Goal: Task Accomplishment & Management: Manage account settings

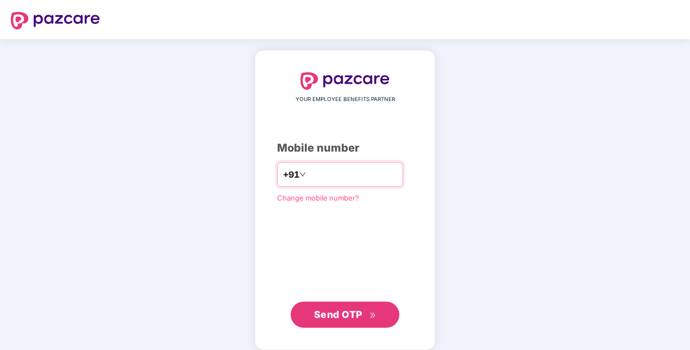
paste input "**********"
type input "**********"
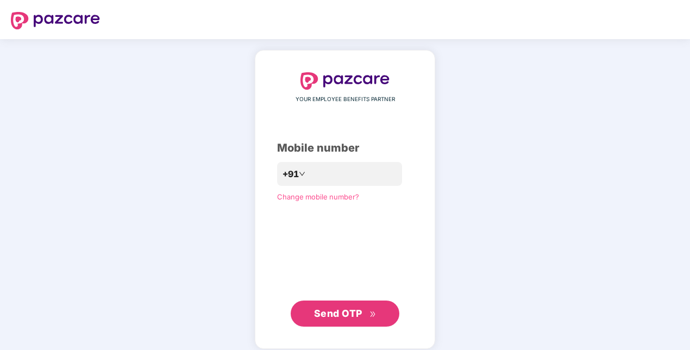
click at [328, 314] on span "Send OTP" at bounding box center [338, 312] width 48 height 11
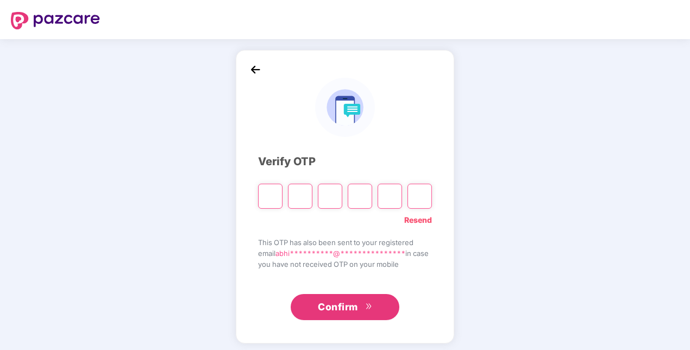
paste input "*"
type input "*"
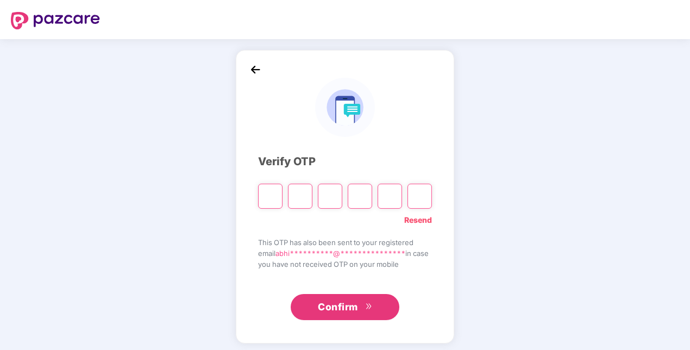
type input "*"
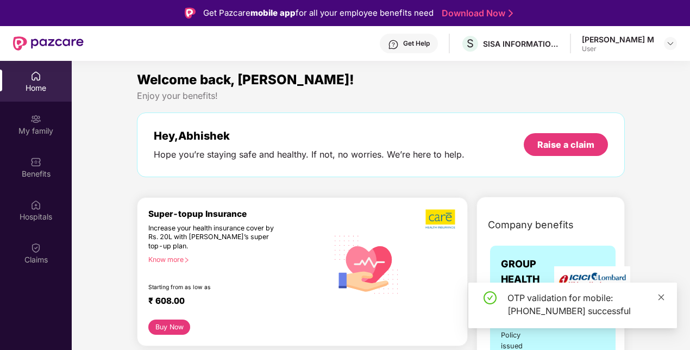
click at [664, 296] on icon "close" at bounding box center [661, 297] width 8 height 8
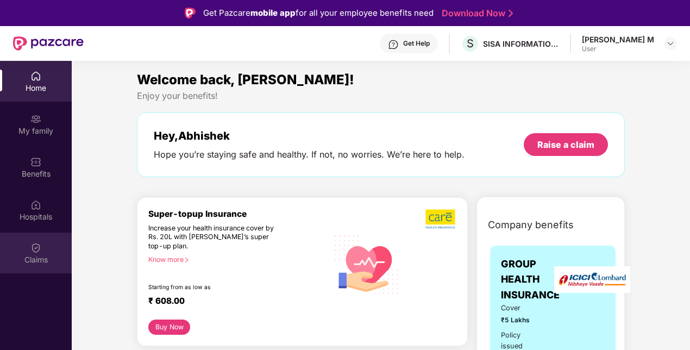
click at [35, 261] on div "Claims" at bounding box center [36, 259] width 72 height 11
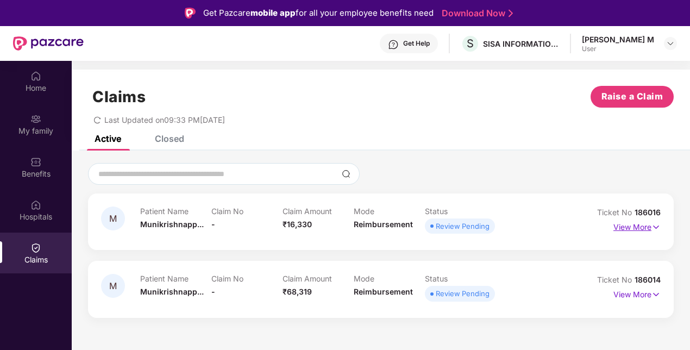
click at [616, 231] on p "View More" at bounding box center [636, 225] width 47 height 15
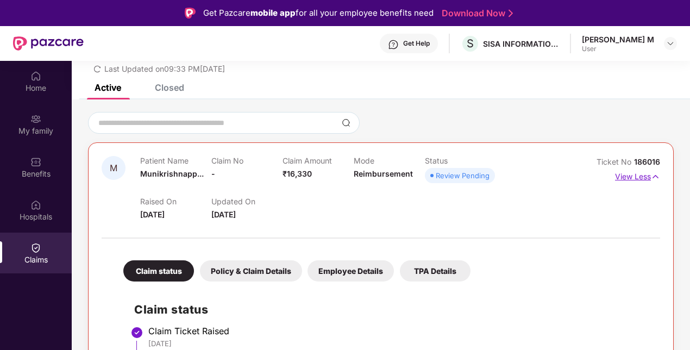
scroll to position [43, 0]
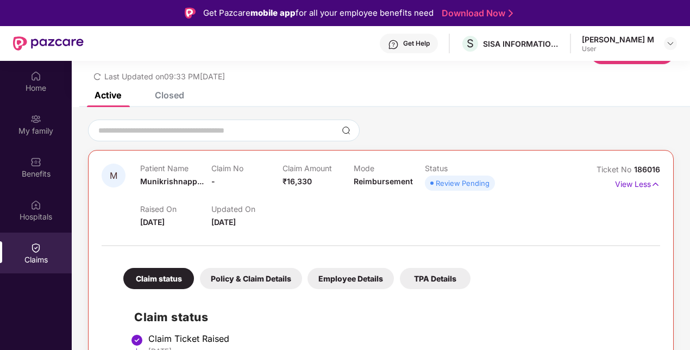
click at [243, 292] on div "Claim status Policy & Claim Details Employee Details TPA Details Claim status C…" at bounding box center [381, 356] width 558 height 211
click at [265, 280] on div "Policy & Claim Details" at bounding box center [251, 278] width 102 height 21
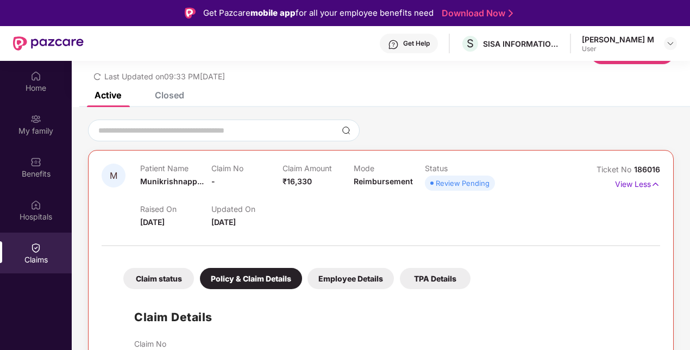
click at [369, 268] on div "Employee Details" at bounding box center [350, 278] width 86 height 21
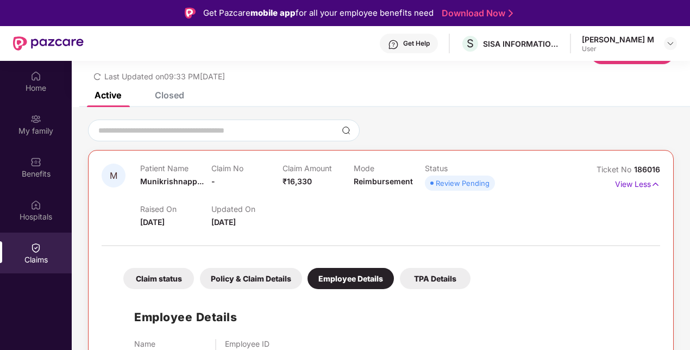
scroll to position [96, 0]
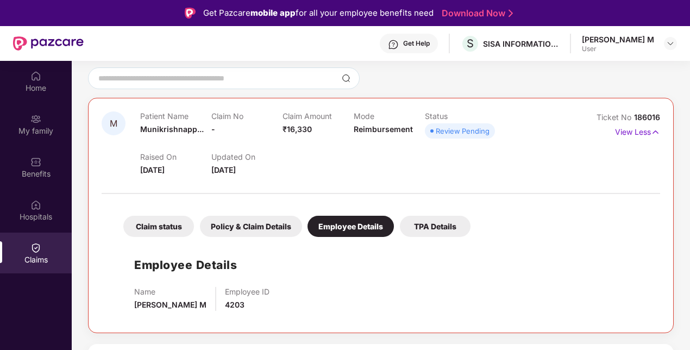
click at [407, 219] on div "TPA Details" at bounding box center [435, 226] width 71 height 21
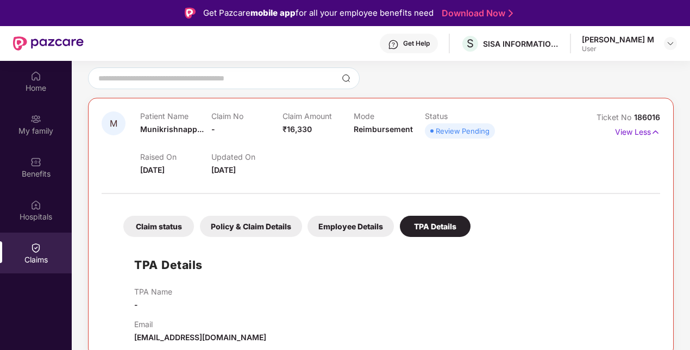
scroll to position [119, 0]
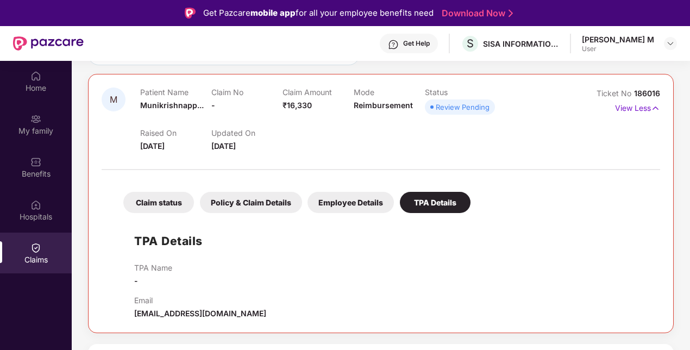
drag, startPoint x: 135, startPoint y: 314, endPoint x: 225, endPoint y: 303, distance: 90.8
click at [225, 303] on div "Email support@pazcare.com" at bounding box center [391, 307] width 515 height 24
drag, startPoint x: 203, startPoint y: 305, endPoint x: 133, endPoint y: 313, distance: 70.5
click at [133, 313] on div "TPA Details TPA Name - Email support@pazcare.com" at bounding box center [380, 268] width 537 height 101
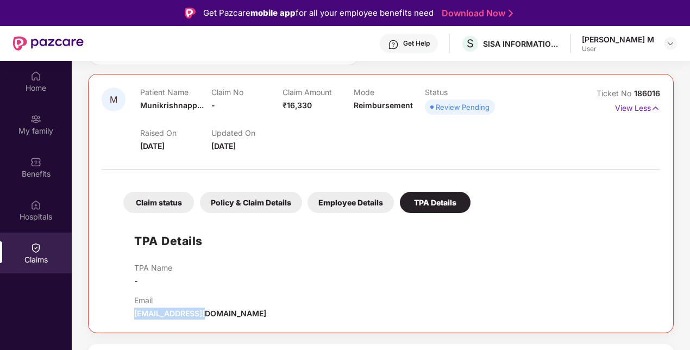
click at [133, 313] on div "TPA Details TPA Name - Email support@pazcare.com" at bounding box center [380, 268] width 537 height 101
drag, startPoint x: 133, startPoint y: 313, endPoint x: 203, endPoint y: 306, distance: 70.4
click at [203, 306] on div "Email support@pazcare.com" at bounding box center [200, 307] width 132 height 24
click at [218, 311] on div "Email support@pazcare.com" at bounding box center [391, 307] width 515 height 24
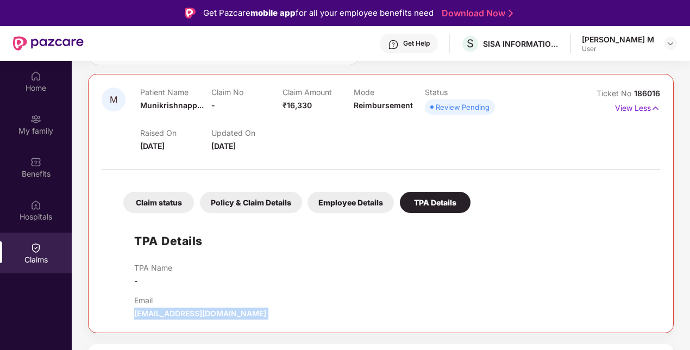
drag, startPoint x: 218, startPoint y: 311, endPoint x: 150, endPoint y: 313, distance: 68.5
click at [150, 313] on div "Email support@pazcare.com" at bounding box center [391, 307] width 515 height 24
copy span "support@pazcare.com"
click at [474, 229] on div "TPA Details TPA Name - Email support@pazcare.com" at bounding box center [380, 268] width 537 height 101
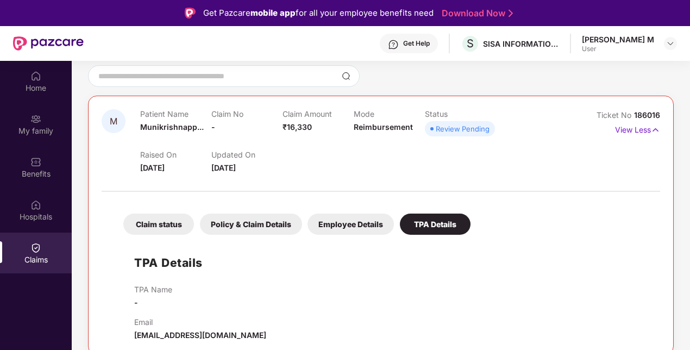
scroll to position [98, 0]
click at [648, 127] on p "View Less" at bounding box center [637, 128] width 45 height 15
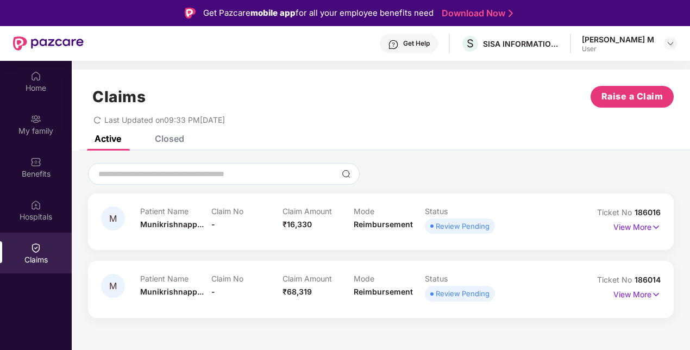
click at [653, 35] on div "Abhishek Gowda M" at bounding box center [618, 39] width 72 height 10
click at [668, 45] on img at bounding box center [670, 43] width 9 height 9
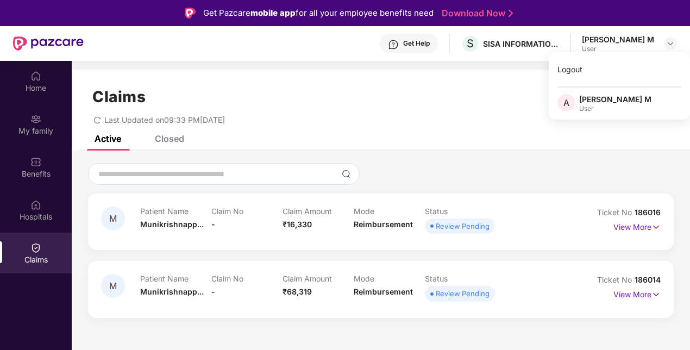
click at [501, 192] on div "M Patient Name Munikrishnapp... Claim No - Claim Amount ₹16,330 Mode Reimbursem…" at bounding box center [381, 240] width 618 height 155
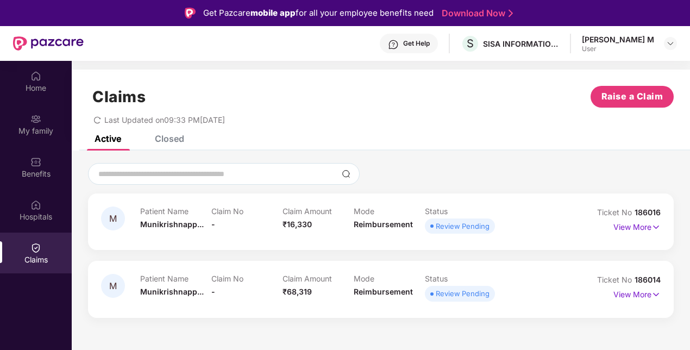
click at [178, 139] on div "Closed" at bounding box center [169, 138] width 29 height 11
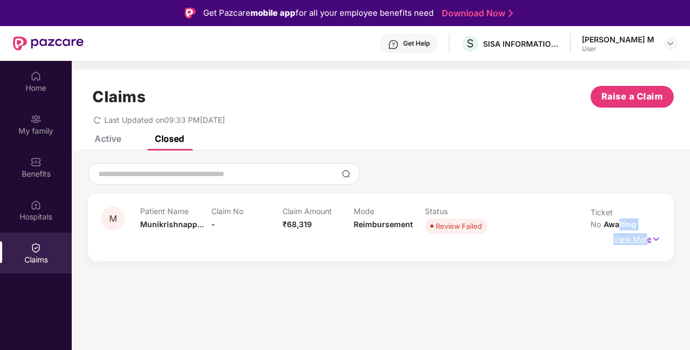
drag, startPoint x: 643, startPoint y: 217, endPoint x: 647, endPoint y: 223, distance: 7.1
click at [647, 223] on div "Ticket No Awaiting View More" at bounding box center [625, 226] width 70 height 41
click at [647, 230] on p "View More" at bounding box center [636, 237] width 47 height 15
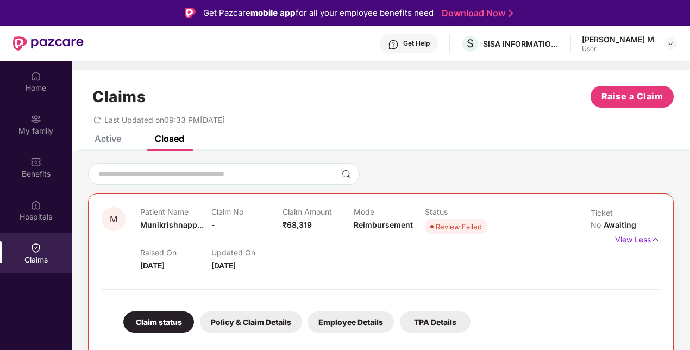
click at [91, 137] on div "Active" at bounding box center [99, 138] width 43 height 11
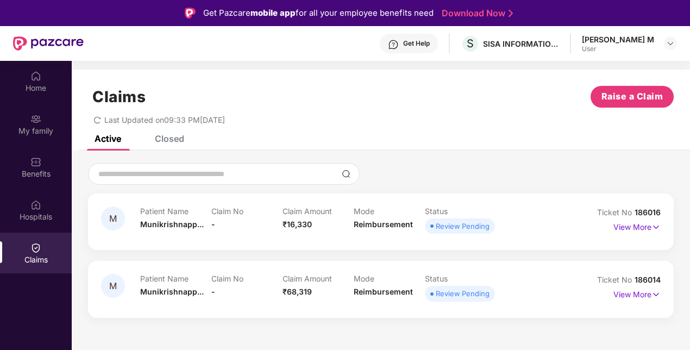
click at [410, 36] on div "Get Help" at bounding box center [409, 44] width 58 height 20
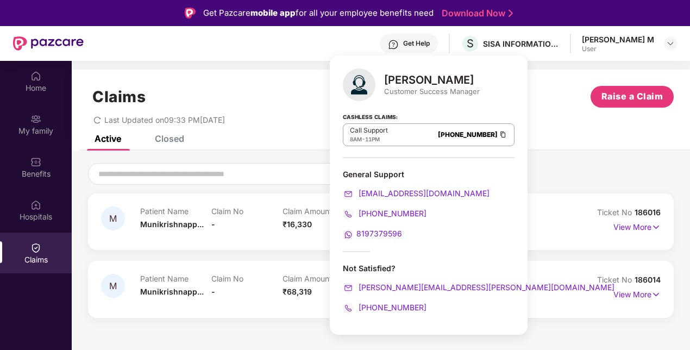
click at [382, 236] on span "8197379596" at bounding box center [379, 233] width 46 height 9
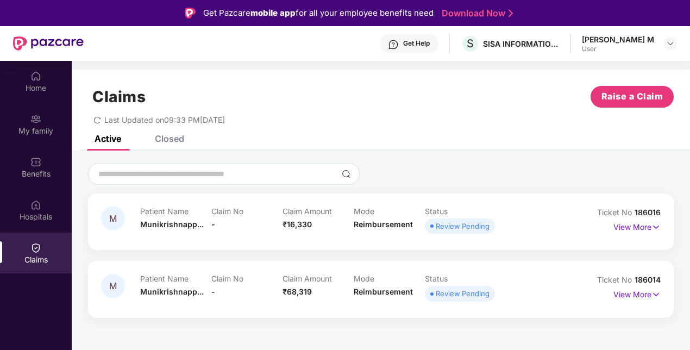
click at [533, 149] on div "Active Closed" at bounding box center [381, 142] width 618 height 15
click at [658, 31] on div "Get Help S SISA INFORMATION SECURITY PVT LTD Abhishek Gowda M User" at bounding box center [380, 43] width 593 height 35
click at [673, 44] on img at bounding box center [670, 43] width 9 height 9
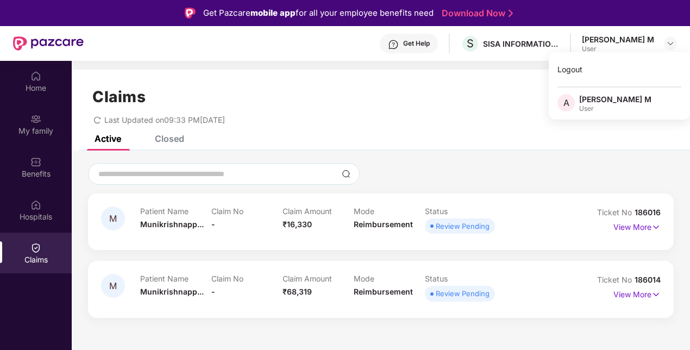
click at [608, 98] on div "Abhishek Gowda M" at bounding box center [615, 99] width 72 height 10
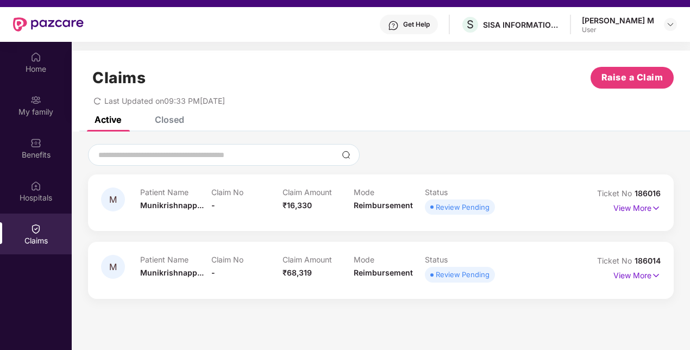
scroll to position [20, 0]
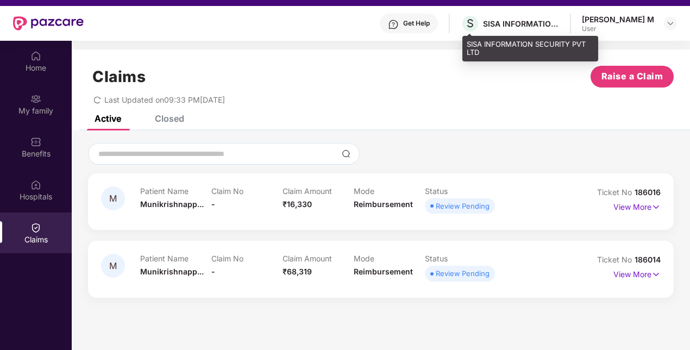
click at [506, 24] on div "SISA INFORMATION SECURITY PVT LTD" at bounding box center [521, 23] width 76 height 10
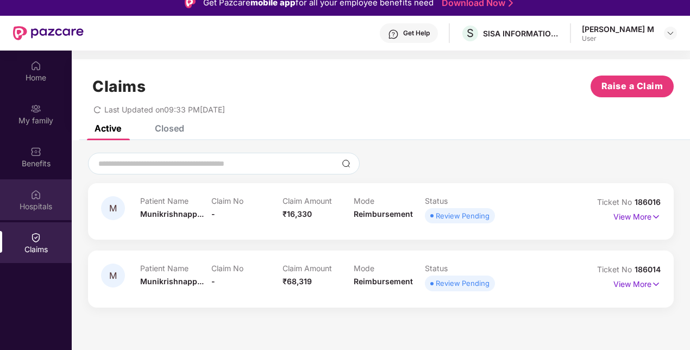
scroll to position [10, 0]
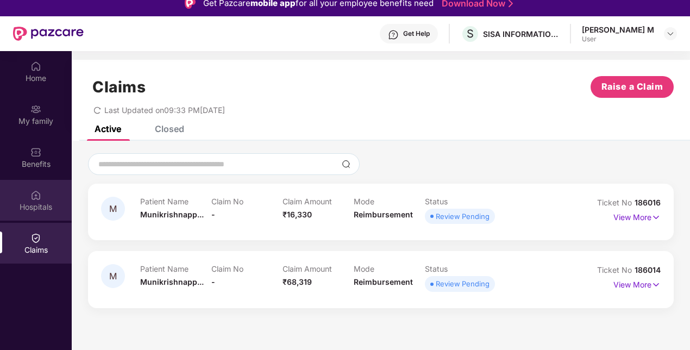
click at [43, 199] on div "Hospitals" at bounding box center [36, 200] width 72 height 41
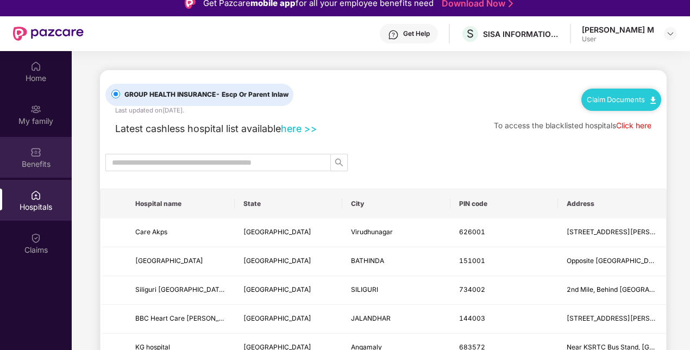
click at [35, 177] on div "Benefits" at bounding box center [36, 157] width 72 height 41
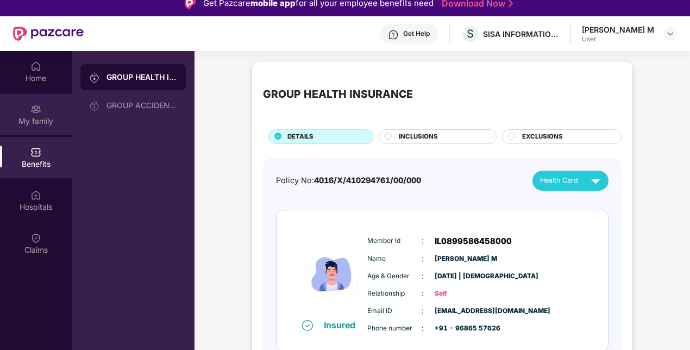
click at [33, 116] on div "My family" at bounding box center [36, 121] width 72 height 11
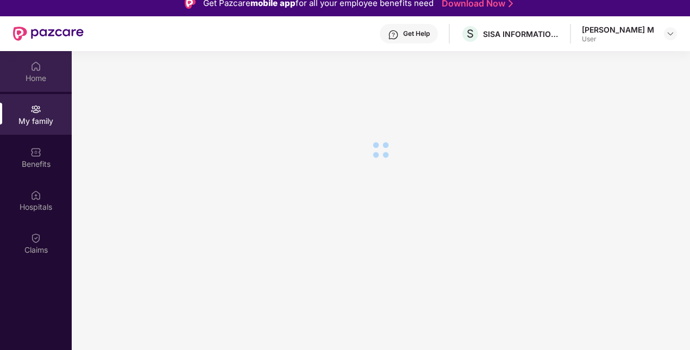
click at [33, 91] on div "Home" at bounding box center [36, 71] width 72 height 41
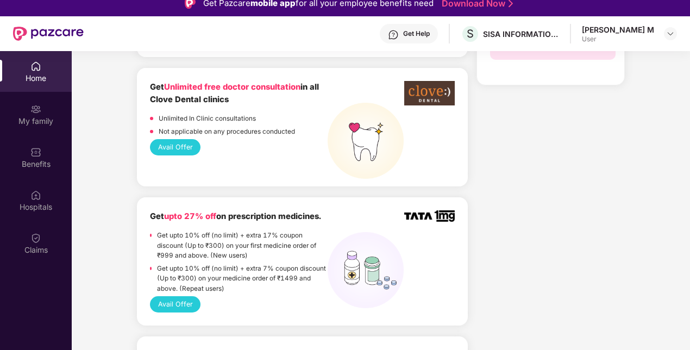
scroll to position [733, 0]
click at [668, 30] on img at bounding box center [670, 33] width 9 height 9
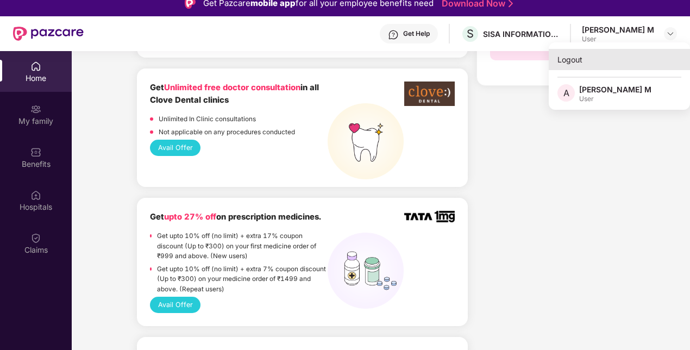
click at [575, 64] on div "Logout" at bounding box center [618, 59] width 141 height 21
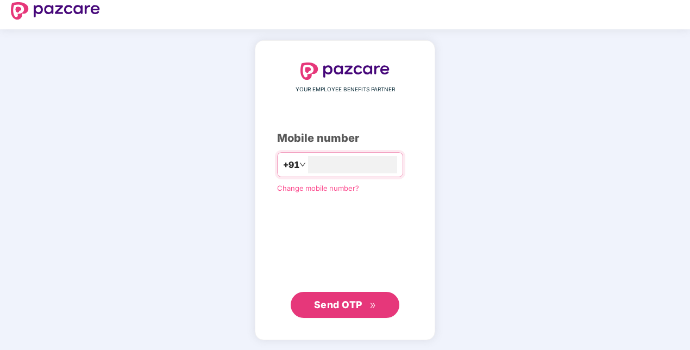
scroll to position [9, 0]
click at [327, 190] on span "Change mobile number?" at bounding box center [318, 188] width 82 height 9
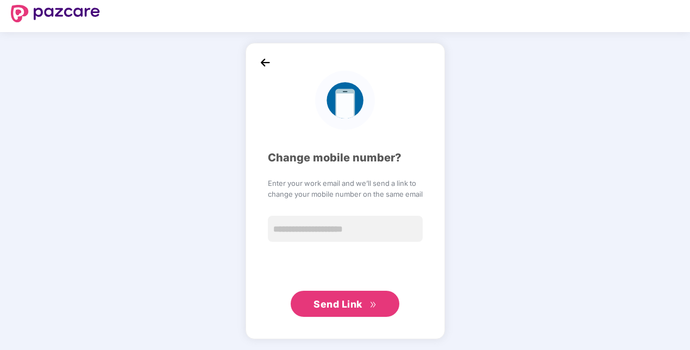
scroll to position [4, 0]
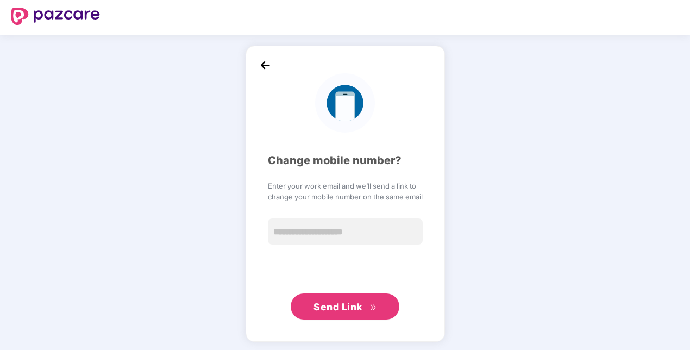
click at [327, 190] on span "Enter your work email and we’ll send a link to" at bounding box center [345, 185] width 155 height 11
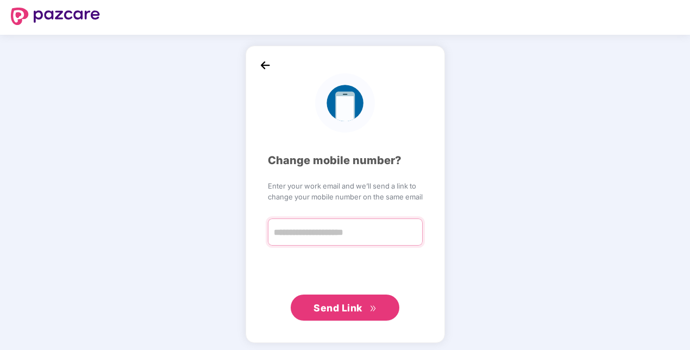
click at [314, 226] on input "text" at bounding box center [345, 231] width 155 height 27
type input "**********"
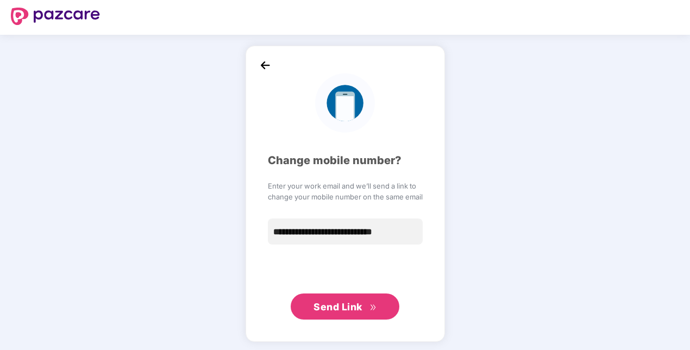
click at [367, 308] on span "Send Link" at bounding box center [344, 306] width 62 height 15
click at [264, 61] on img at bounding box center [265, 65] width 16 height 16
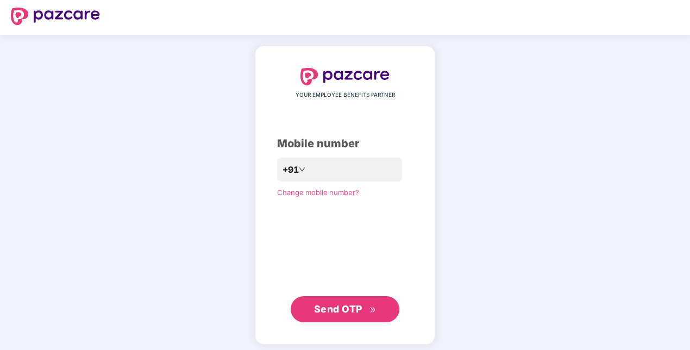
click at [264, 61] on div "YOUR EMPLOYEE BENEFITS PARTNER Mobile number +91 Change mobile number? Send OTP" at bounding box center [345, 195] width 180 height 299
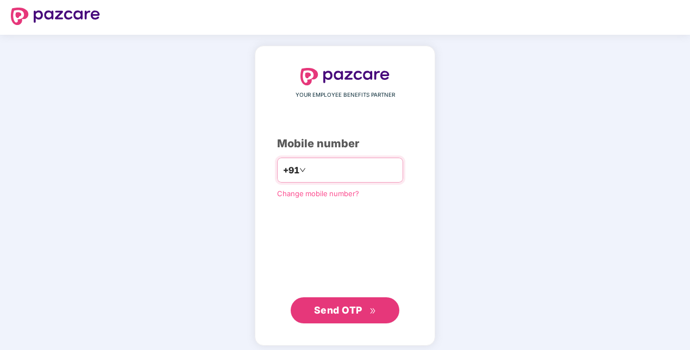
click at [361, 169] on input "number" at bounding box center [352, 169] width 89 height 17
type input "*"
click at [354, 179] on div "+91" at bounding box center [340, 169] width 126 height 25
drag, startPoint x: 354, startPoint y: 179, endPoint x: 377, endPoint y: 168, distance: 25.8
click at [377, 168] on div "+91" at bounding box center [340, 169] width 126 height 25
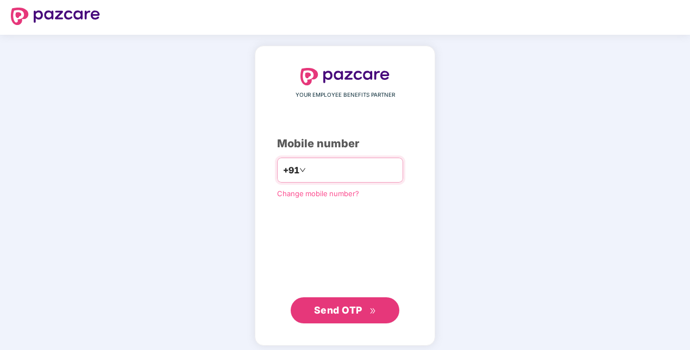
click at [377, 168] on input "number" at bounding box center [352, 169] width 89 height 17
paste input "**********"
type input "**********"
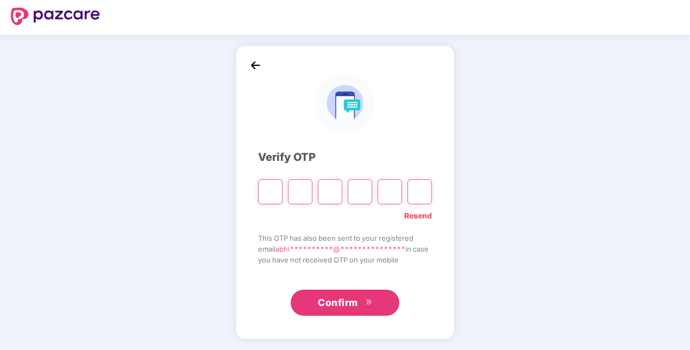
paste input "*"
type input "*"
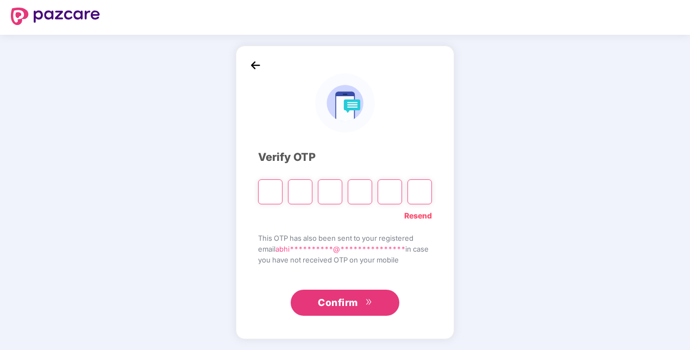
type input "*"
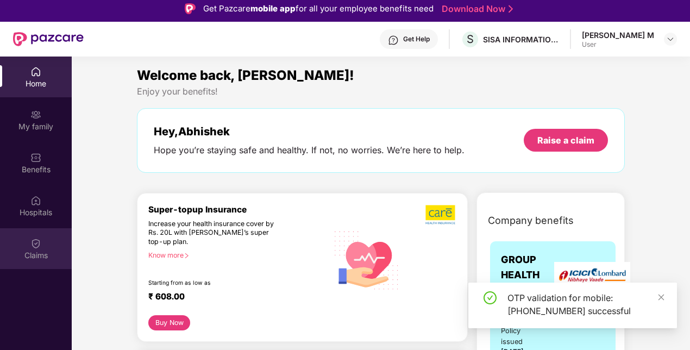
click at [49, 243] on div "Claims" at bounding box center [36, 248] width 72 height 41
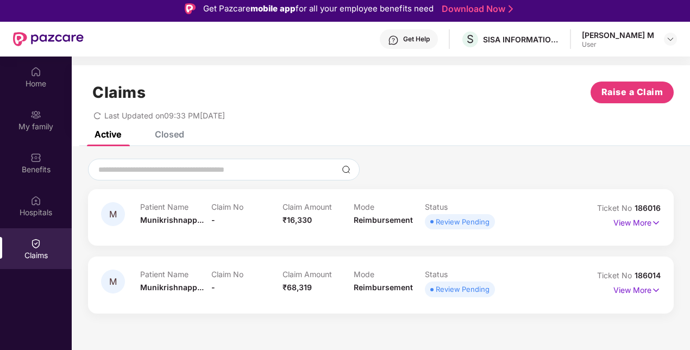
click at [656, 210] on span "186016" at bounding box center [647, 207] width 26 height 9
copy div "No 186016"
drag, startPoint x: 656, startPoint y: 210, endPoint x: 654, endPoint y: 274, distance: 64.6
click at [654, 274] on span "186014" at bounding box center [647, 274] width 26 height 9
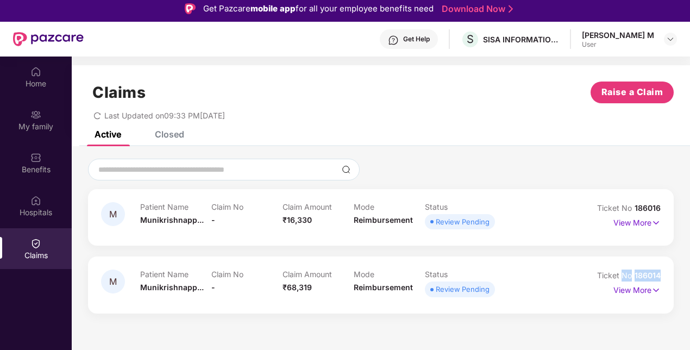
click at [654, 274] on span "186014" at bounding box center [647, 274] width 26 height 9
copy div "No 186014"
